Goal: Information Seeking & Learning: Check status

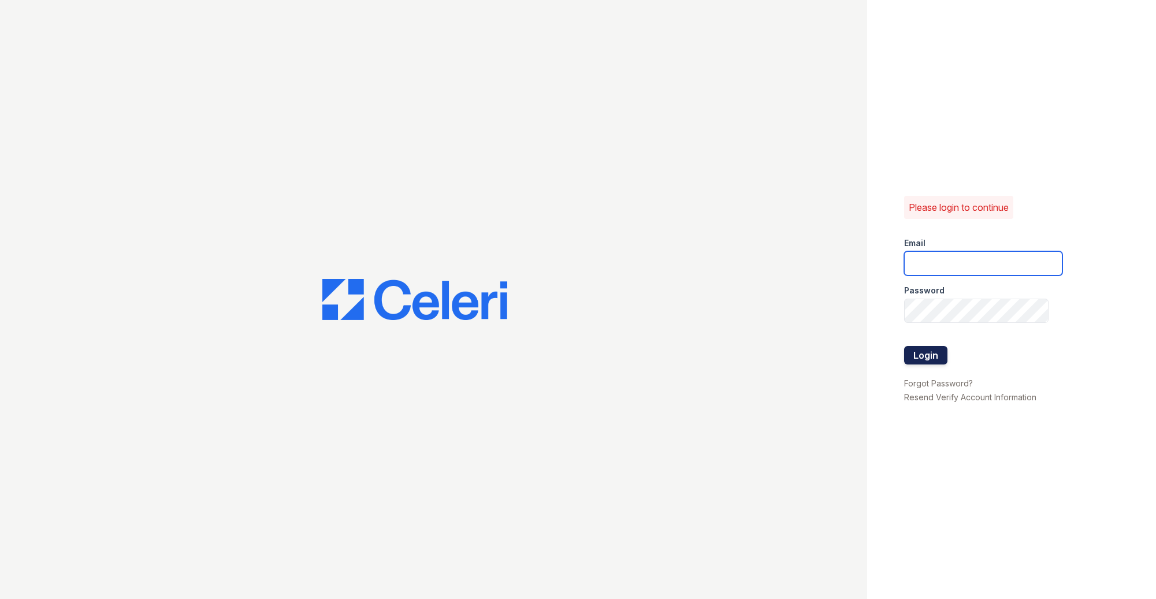
type input "[EMAIL_ADDRESS][DOMAIN_NAME]"
click at [929, 346] on button "Login" at bounding box center [925, 355] width 43 height 18
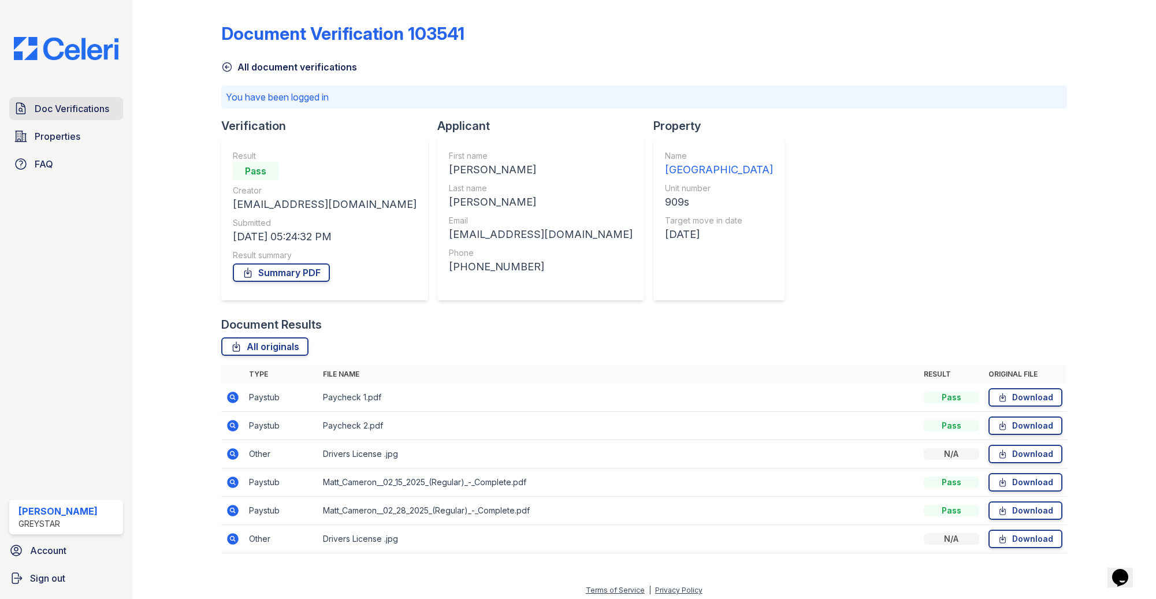
click at [79, 110] on span "Doc Verifications" at bounding box center [72, 109] width 75 height 14
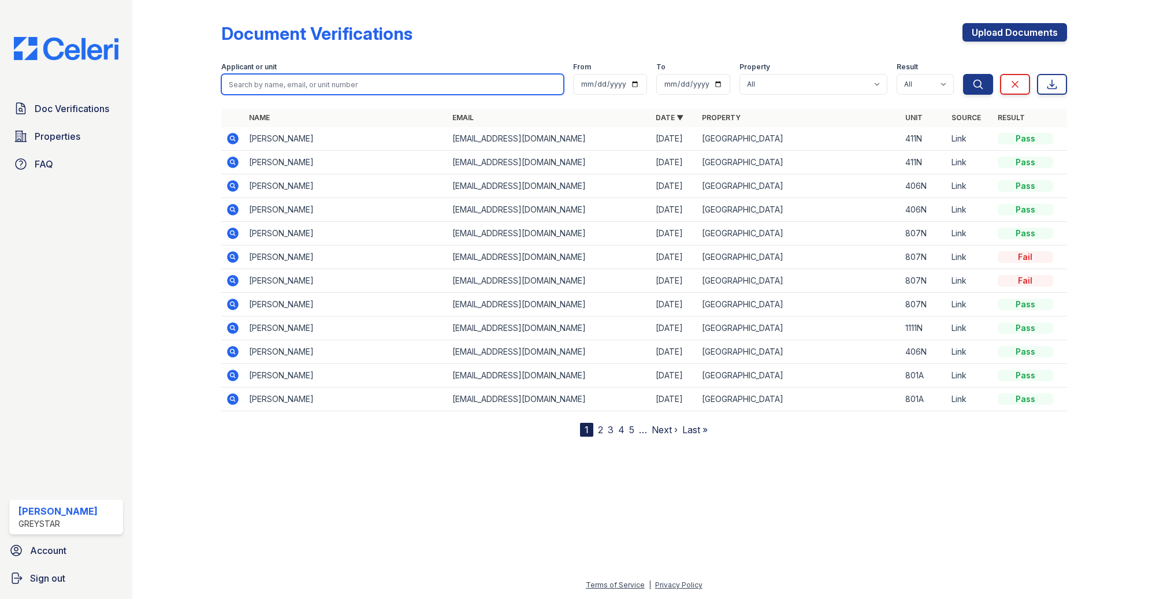
click at [335, 80] on input "search" at bounding box center [392, 84] width 343 height 21
type input "jiawen"
click at [963, 74] on button "Search" at bounding box center [978, 84] width 30 height 21
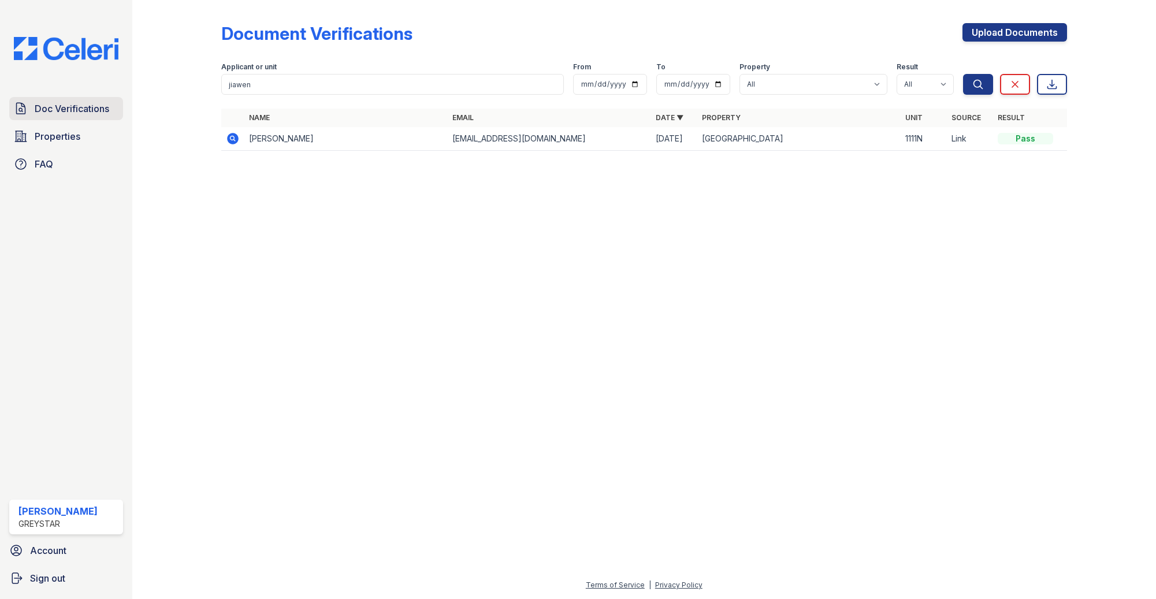
click at [79, 106] on span "Doc Verifications" at bounding box center [72, 109] width 75 height 14
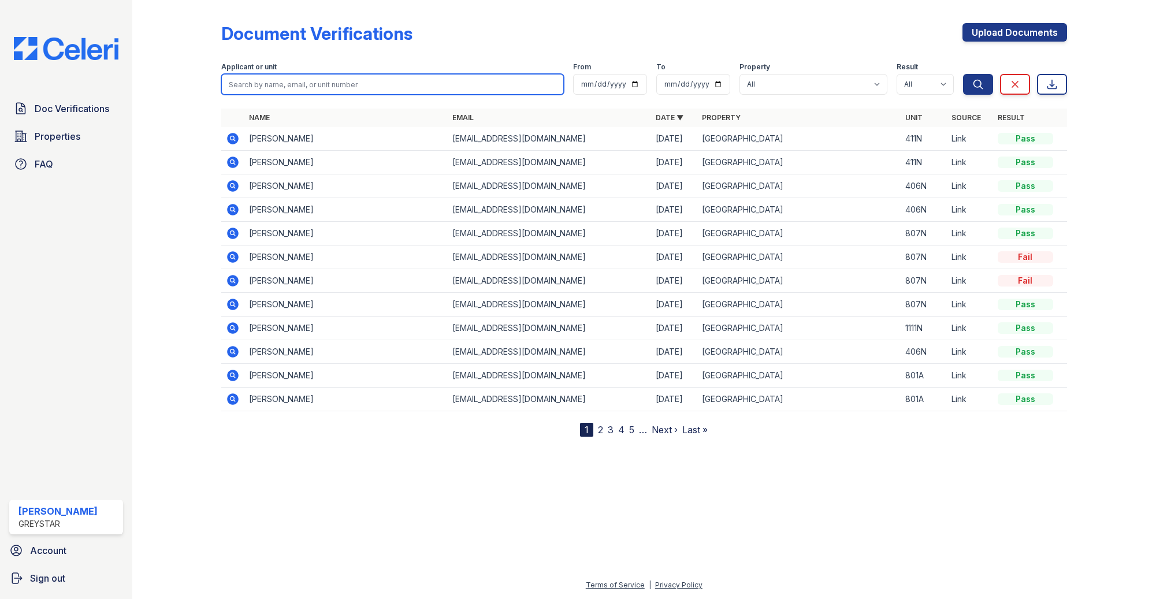
click at [318, 81] on input "search" at bounding box center [392, 84] width 343 height 21
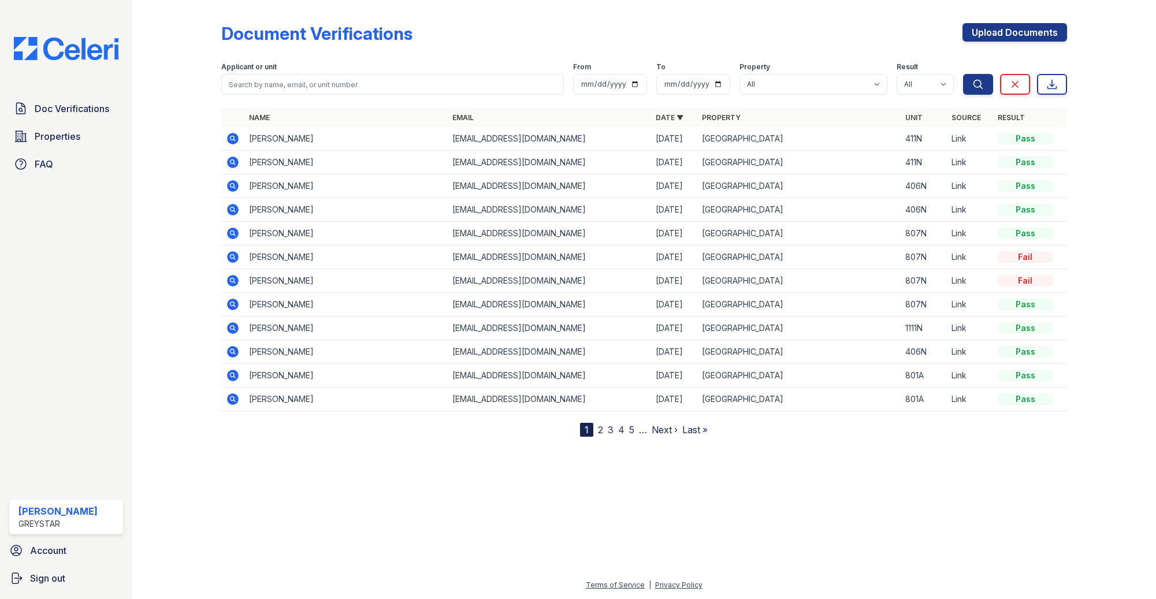
click at [332, 474] on div at bounding box center [644, 516] width 987 height 123
click at [233, 186] on icon at bounding box center [232, 185] width 3 height 3
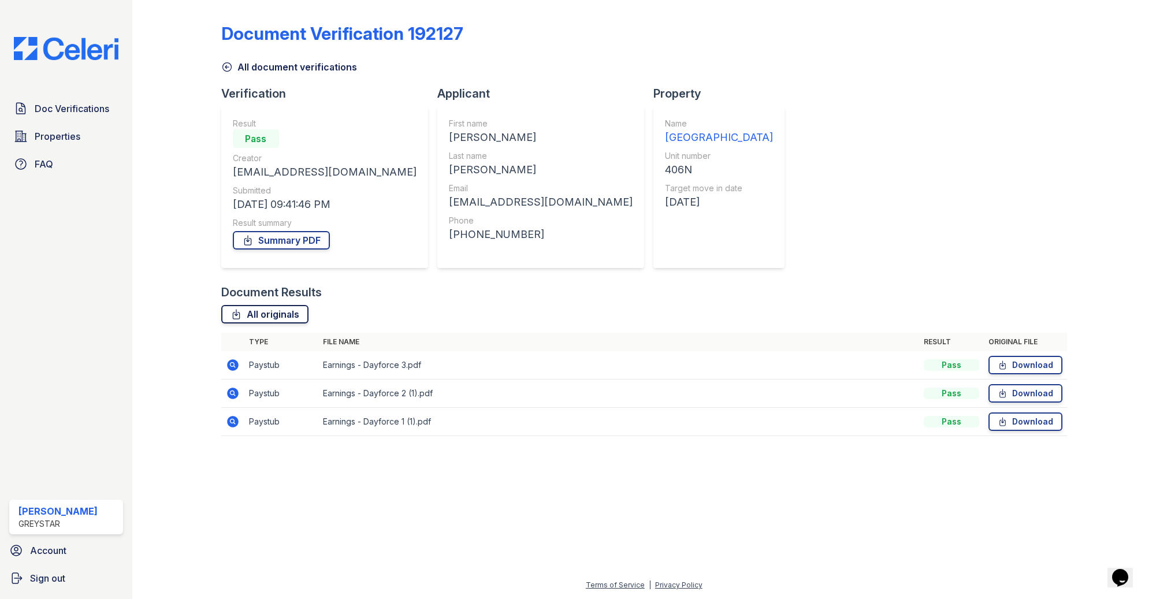
click at [278, 317] on link "All originals" at bounding box center [264, 314] width 87 height 18
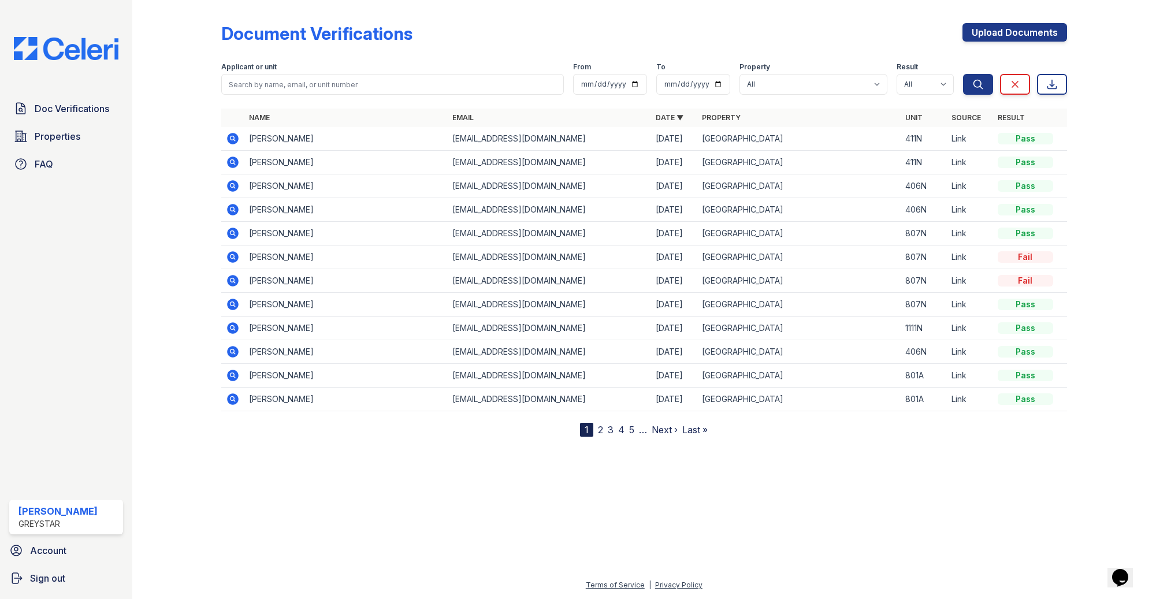
click at [233, 213] on icon at bounding box center [233, 210] width 12 height 12
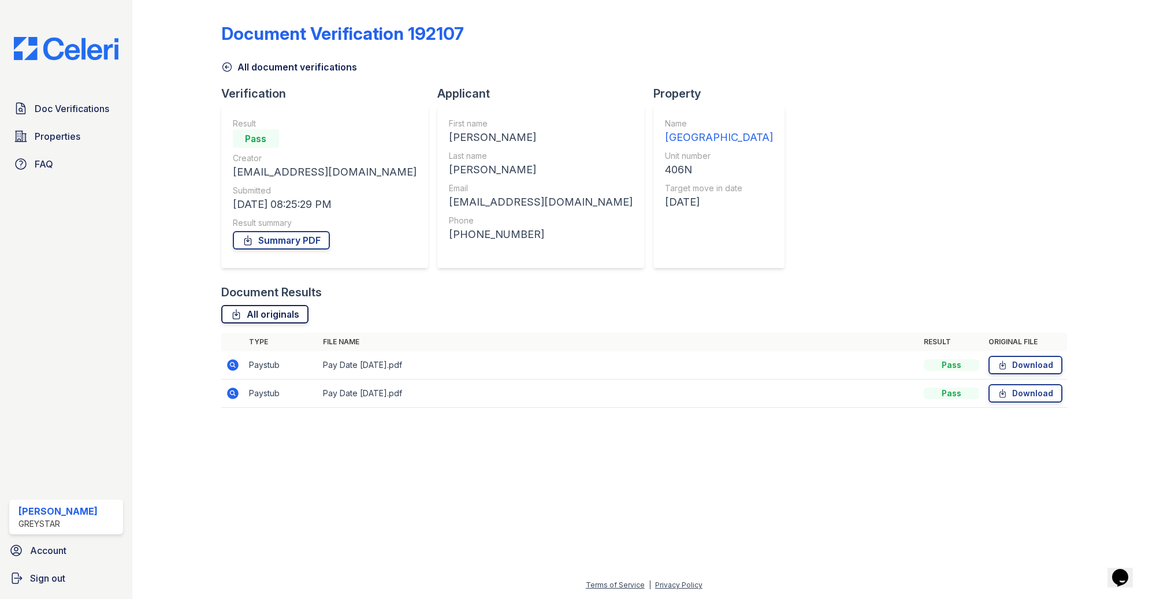
click at [285, 306] on link "All originals" at bounding box center [264, 314] width 87 height 18
